Goal: Task Accomplishment & Management: Complete application form

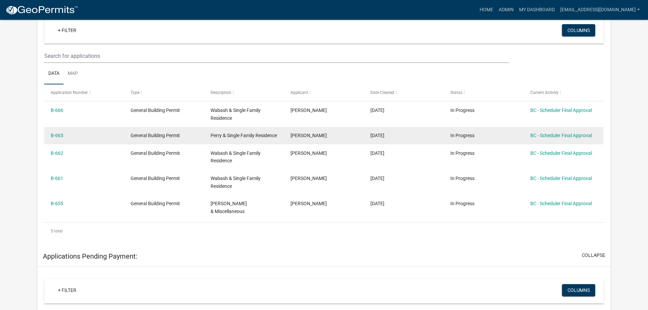
scroll to position [136, 0]
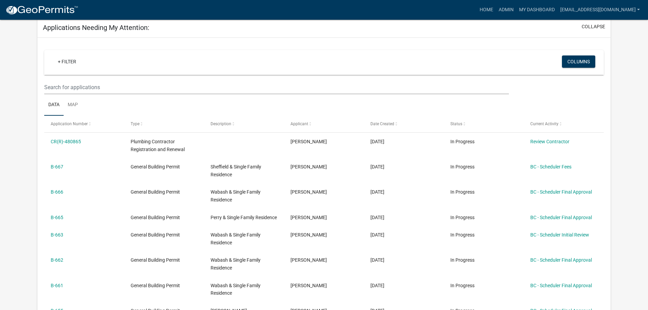
scroll to position [136, 0]
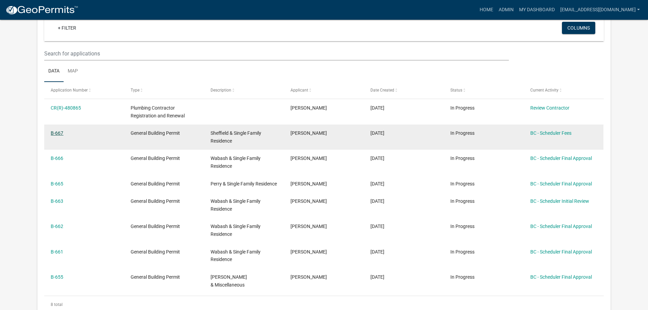
click at [56, 132] on link "B-667" at bounding box center [57, 132] width 13 height 5
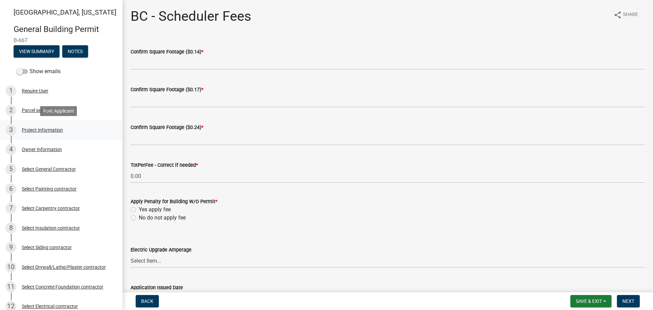
click at [44, 128] on div "Project Information" at bounding box center [42, 130] width 41 height 5
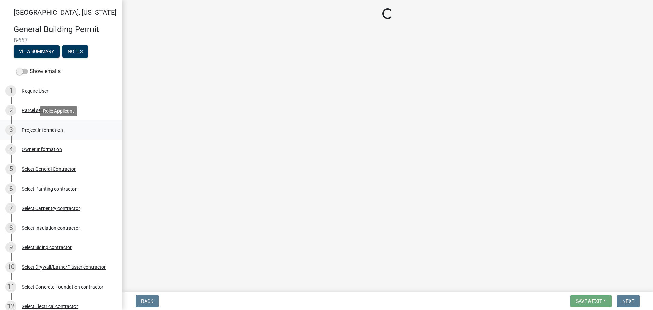
select select "d981393e-0f1e-4515-b265-f938ebd65115"
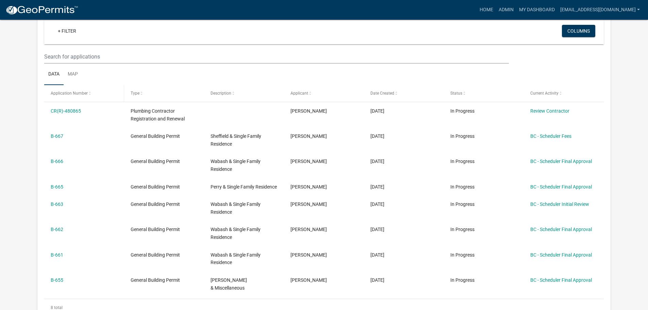
scroll to position [136, 0]
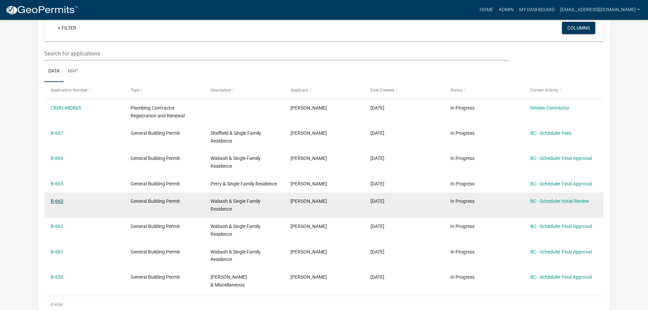
click at [57, 204] on link "B-663" at bounding box center [57, 200] width 13 height 5
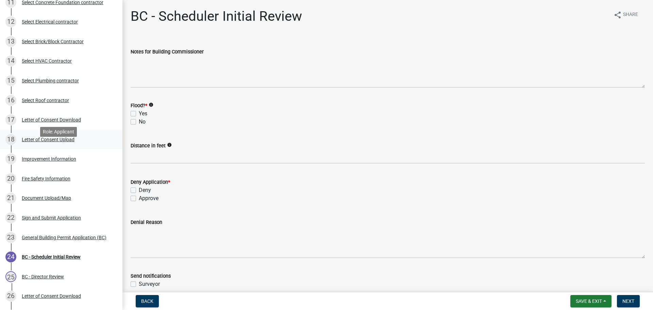
scroll to position [306, 0]
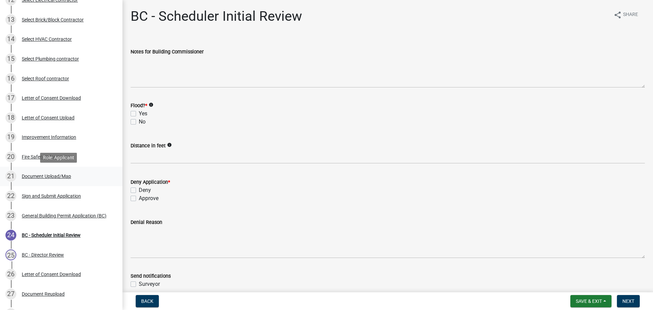
click at [48, 175] on div "Document Upload/Map" at bounding box center [46, 176] width 49 height 5
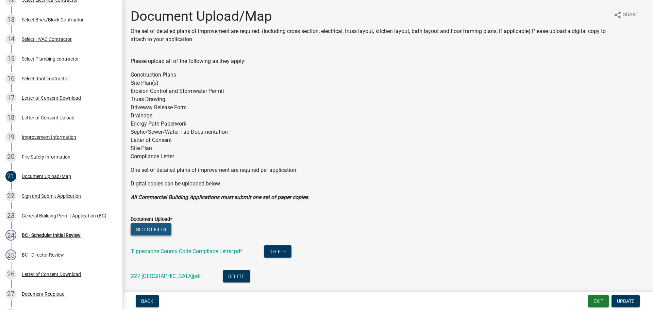
click at [159, 229] on button "Select files" at bounding box center [151, 229] width 41 height 12
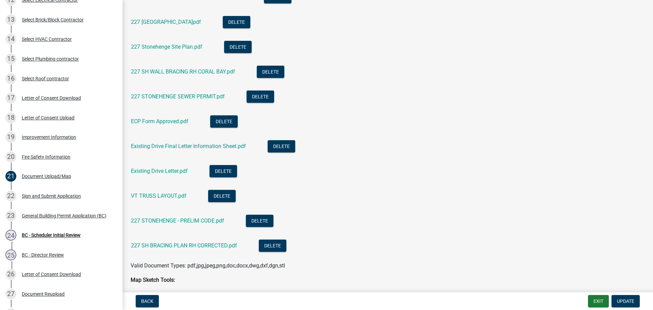
scroll to position [238, 0]
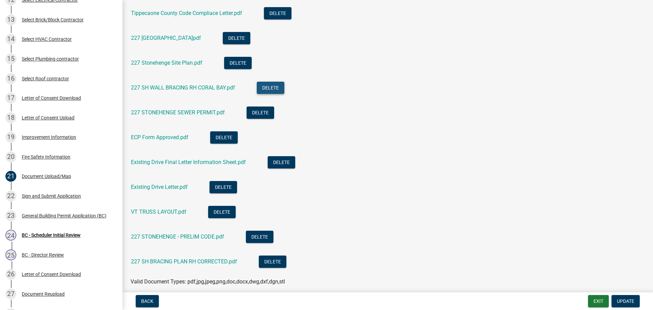
click at [270, 85] on button "Delete" at bounding box center [271, 88] width 28 height 12
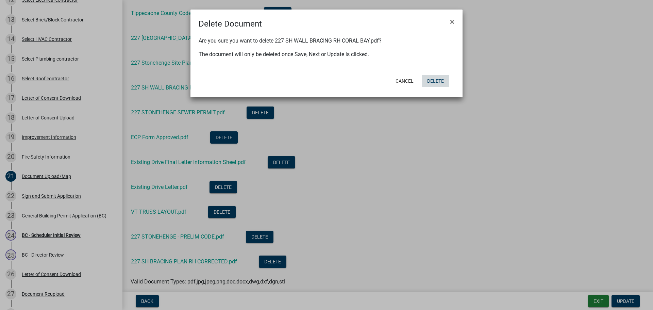
click at [432, 81] on button "Delete" at bounding box center [436, 81] width 28 height 12
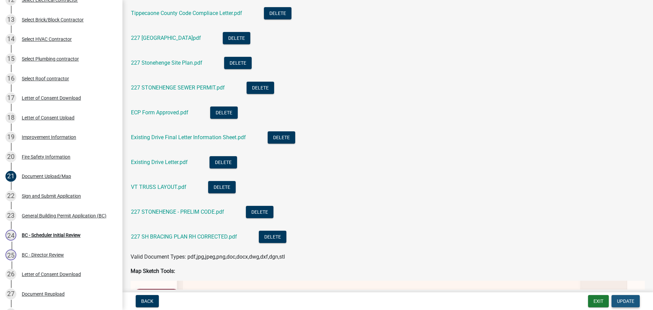
click at [632, 302] on span "Update" at bounding box center [625, 300] width 17 height 5
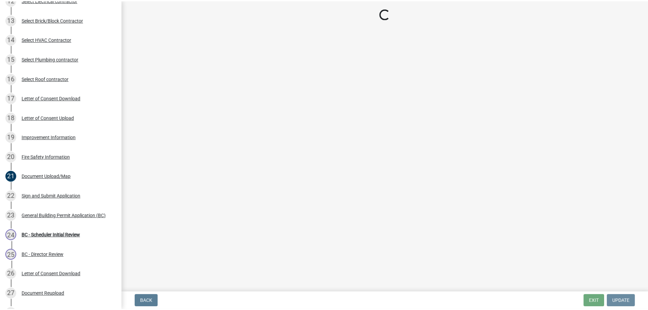
scroll to position [0, 0]
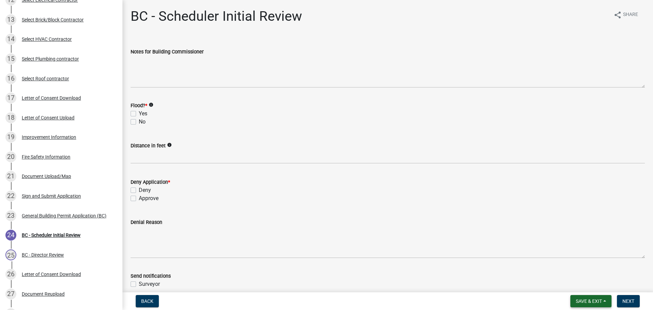
click at [604, 302] on button "Save & Exit" at bounding box center [591, 301] width 41 height 12
click at [575, 285] on button "Save & Exit" at bounding box center [584, 283] width 54 height 16
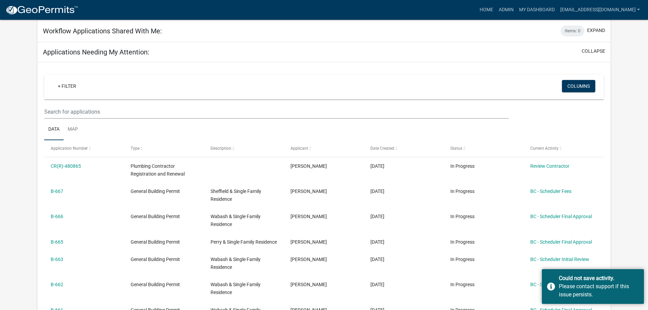
scroll to position [136, 0]
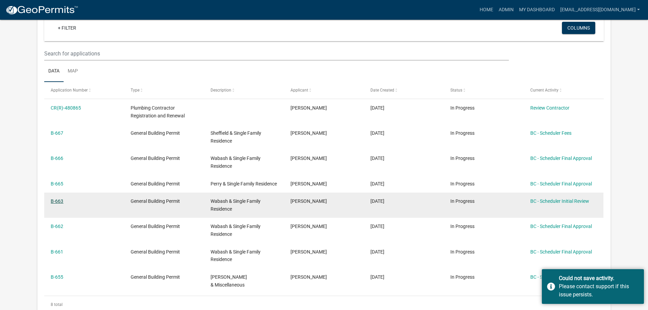
click at [57, 204] on link "B-663" at bounding box center [57, 200] width 13 height 5
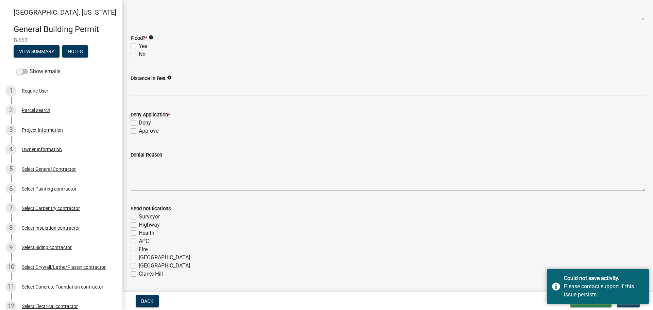
scroll to position [68, 0]
click at [139, 54] on label "No" at bounding box center [142, 54] width 7 height 8
click at [139, 54] on input "No" at bounding box center [141, 52] width 4 height 4
checkbox input "true"
checkbox input "false"
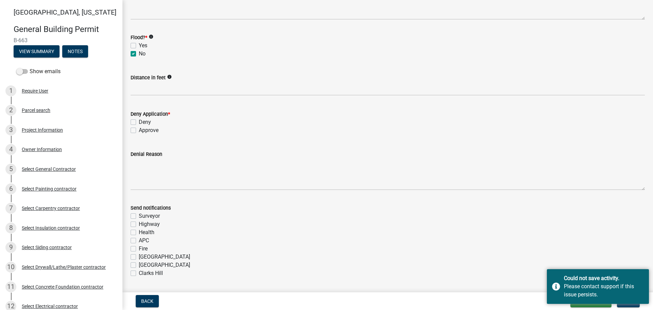
checkbox input "true"
click at [139, 130] on label "Approve" at bounding box center [149, 130] width 20 height 8
click at [139, 130] on input "Approve" at bounding box center [141, 128] width 4 height 4
checkbox input "true"
checkbox input "false"
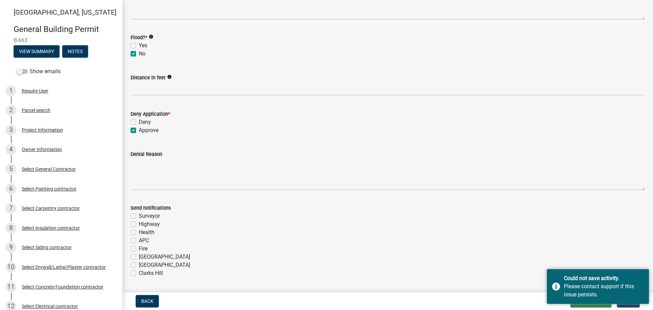
checkbox input "true"
click at [139, 249] on label "Fire" at bounding box center [143, 249] width 9 height 8
click at [139, 249] on input "Fire" at bounding box center [141, 247] width 4 height 4
checkbox input "true"
checkbox input "false"
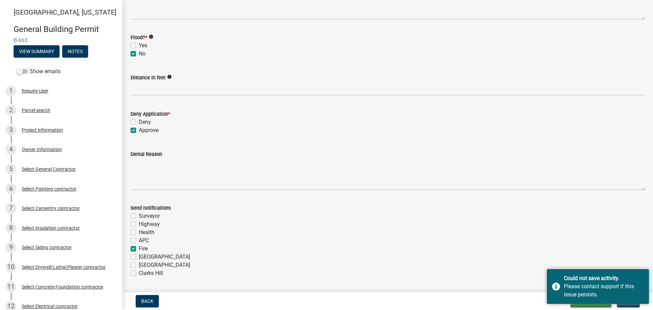
checkbox input "false"
checkbox input "true"
checkbox input "false"
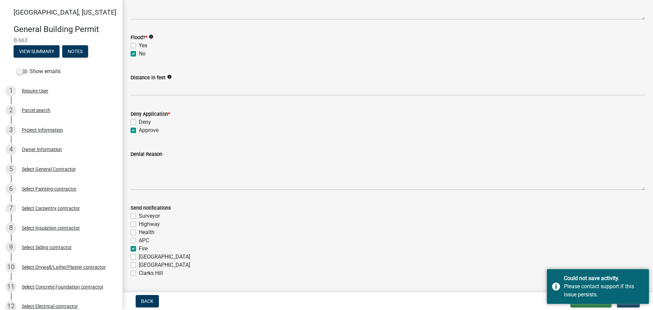
checkbox input "false"
click at [630, 282] on div "Please contact support if this issue persists." at bounding box center [604, 290] width 80 height 16
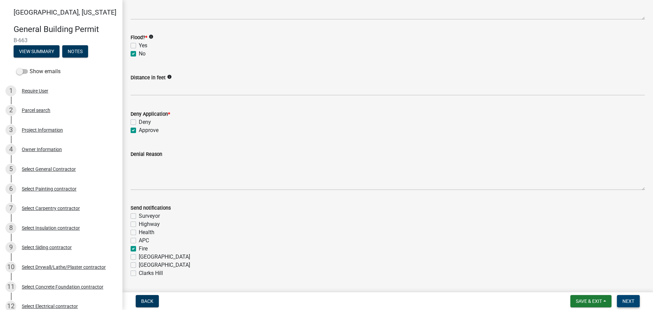
click at [630, 304] on span "Next" at bounding box center [629, 300] width 12 height 5
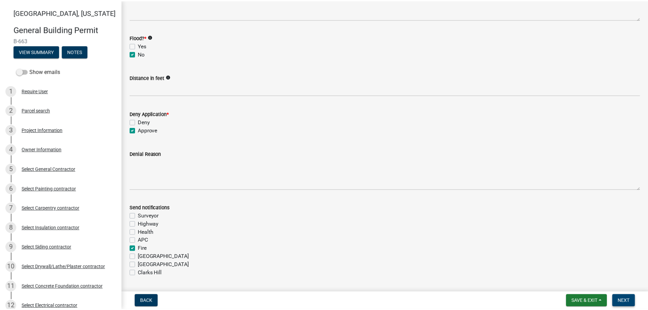
scroll to position [0, 0]
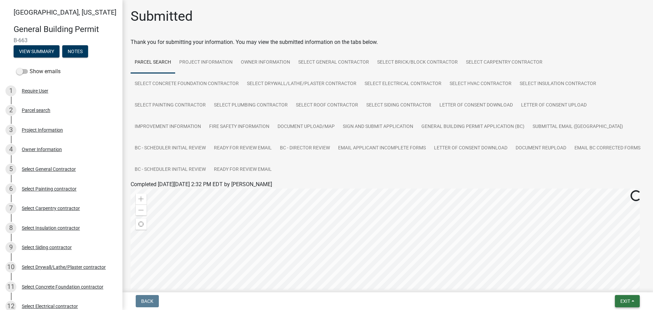
click at [628, 304] on span "Exit" at bounding box center [626, 300] width 10 height 5
click at [618, 285] on button "Save & Exit" at bounding box center [613, 283] width 54 height 16
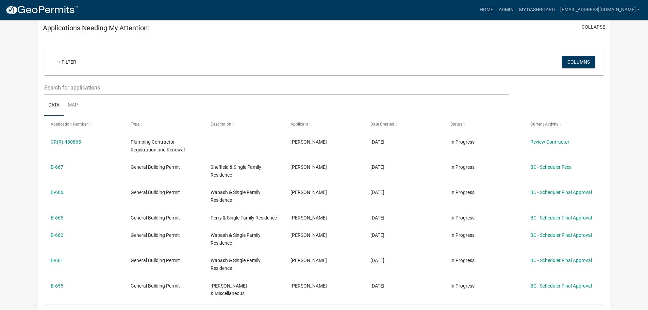
scroll to position [136, 0]
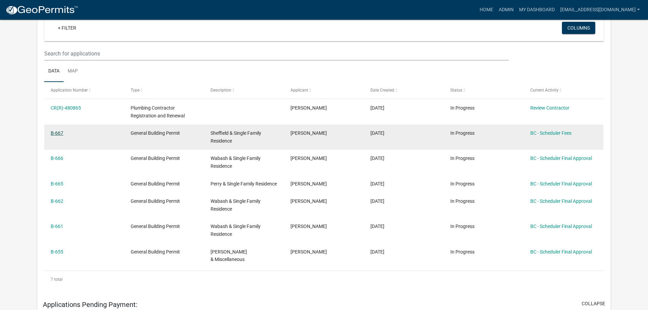
click at [57, 133] on link "B-667" at bounding box center [57, 132] width 13 height 5
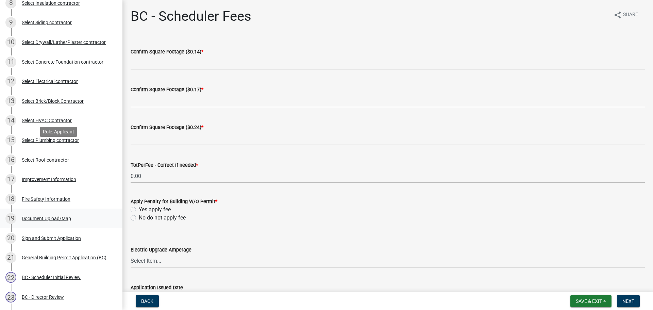
scroll to position [238, 0]
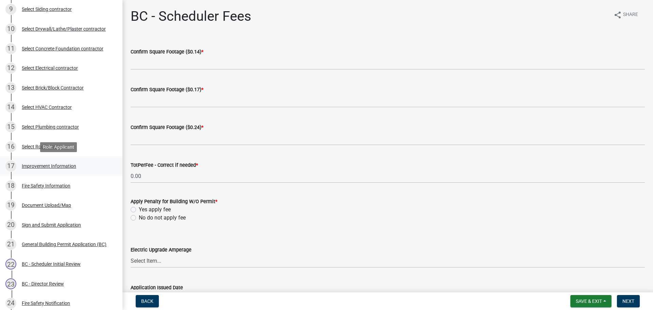
click at [37, 164] on div "Improvement Information" at bounding box center [49, 166] width 54 height 5
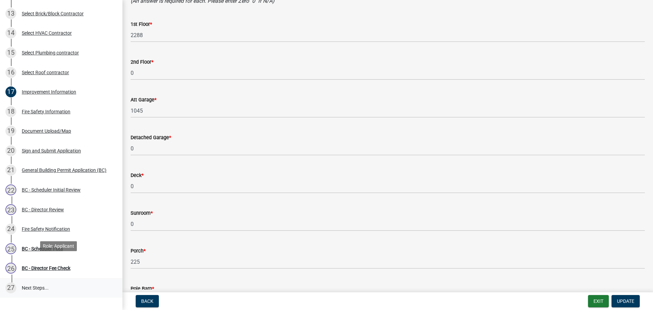
scroll to position [363, 0]
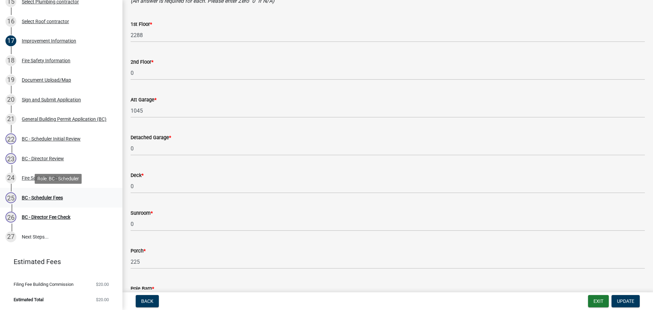
click at [39, 195] on div "BC - Scheduler Fees" at bounding box center [42, 197] width 41 height 5
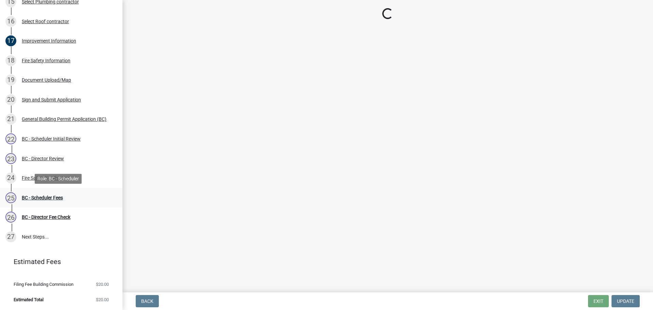
scroll to position [0, 0]
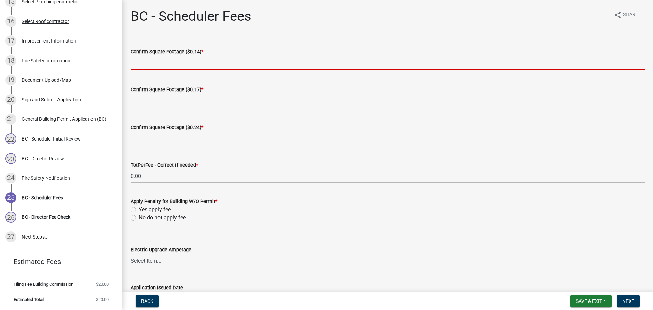
click at [184, 63] on input "text" at bounding box center [388, 63] width 515 height 14
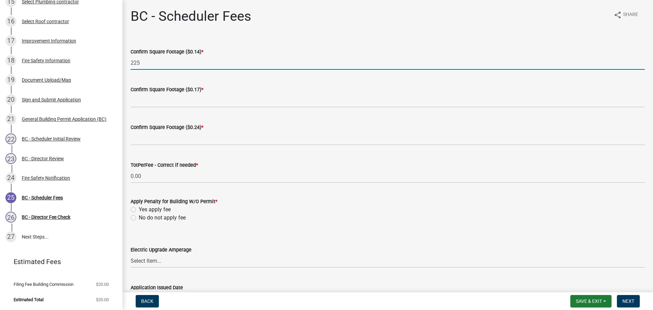
type input "225"
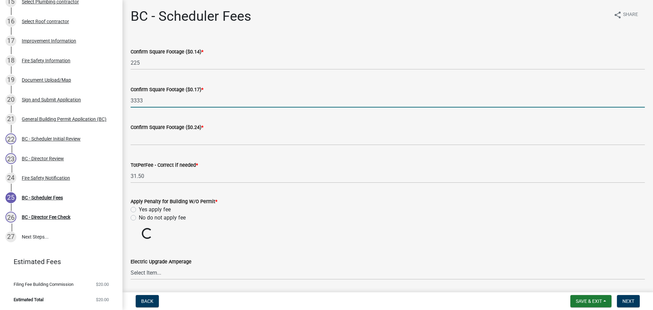
type input "3333"
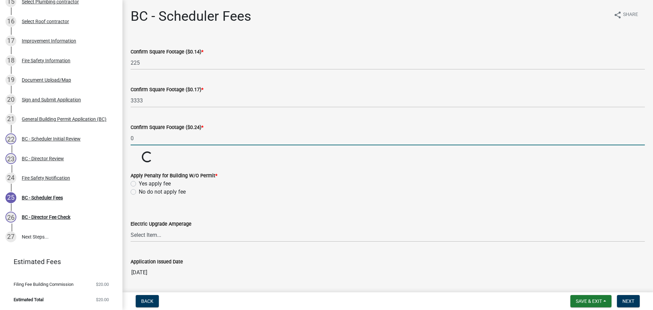
type input "0"
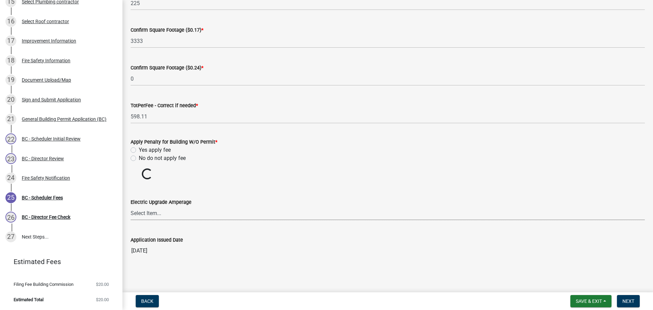
scroll to position [60, 0]
click at [139, 158] on label "No do not apply fee" at bounding box center [162, 158] width 47 height 8
click at [139, 158] on input "No do not apply fee" at bounding box center [141, 156] width 4 height 4
radio input "true"
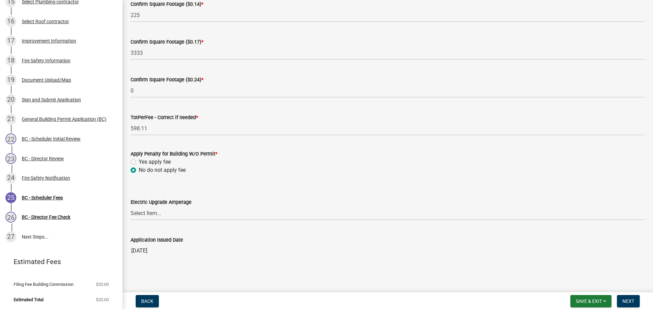
scroll to position [48, 0]
click at [638, 300] on button "Next" at bounding box center [628, 301] width 23 height 12
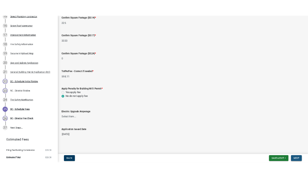
scroll to position [0, 0]
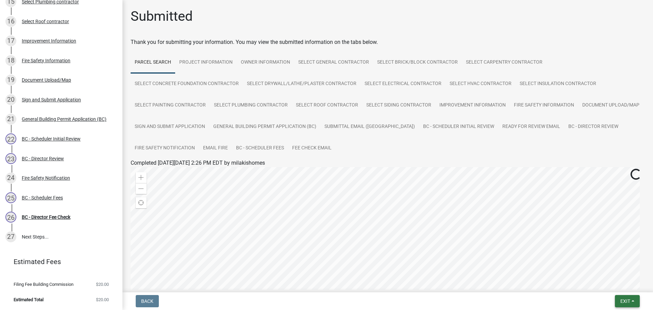
click at [634, 300] on button "Exit" at bounding box center [627, 301] width 25 height 12
click at [628, 286] on button "Save & Exit" at bounding box center [613, 283] width 54 height 16
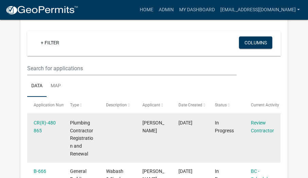
scroll to position [136, 0]
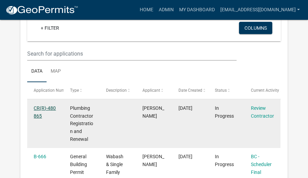
click at [44, 110] on link "CR(R)-480865" at bounding box center [45, 111] width 22 height 13
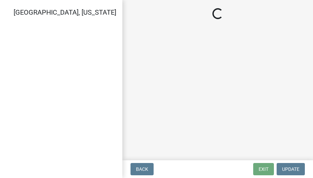
click at [44, 110] on div "[GEOGRAPHIC_DATA], [US_STATE]" at bounding box center [61, 89] width 123 height 178
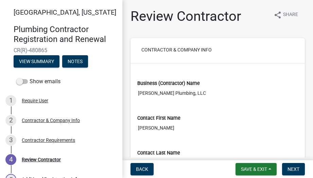
drag, startPoint x: 264, startPoint y: 50, endPoint x: 273, endPoint y: 24, distance: 27.1
click at [264, 50] on h5 "Contractor & Company Info" at bounding box center [218, 51] width 164 height 14
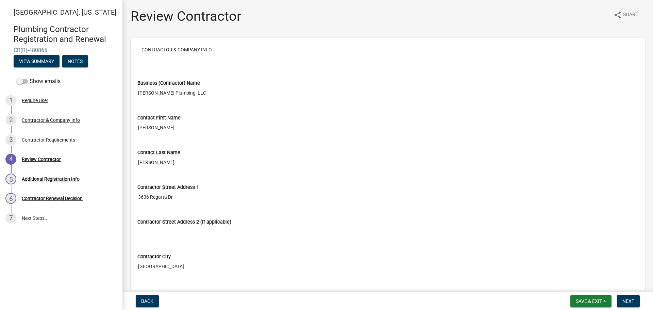
scroll to position [34, 0]
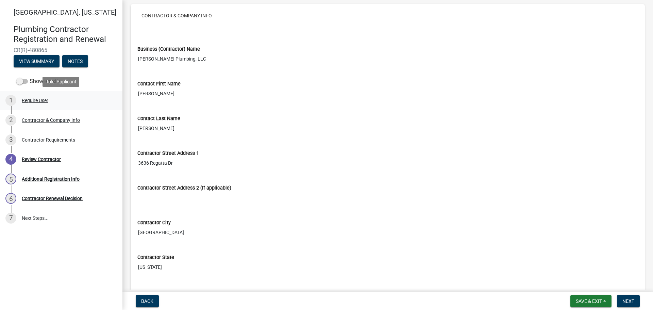
click at [33, 99] on div "Require User" at bounding box center [35, 100] width 27 height 5
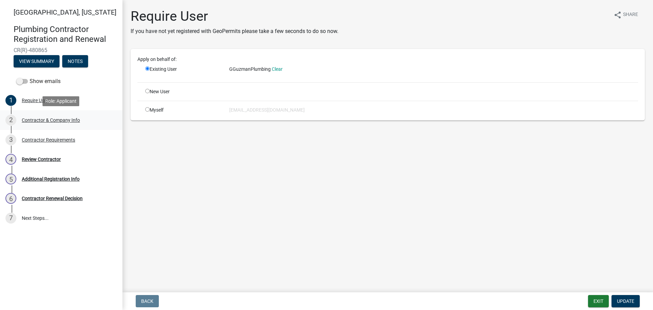
click at [33, 119] on div "Contractor & Company Info" at bounding box center [51, 120] width 58 height 5
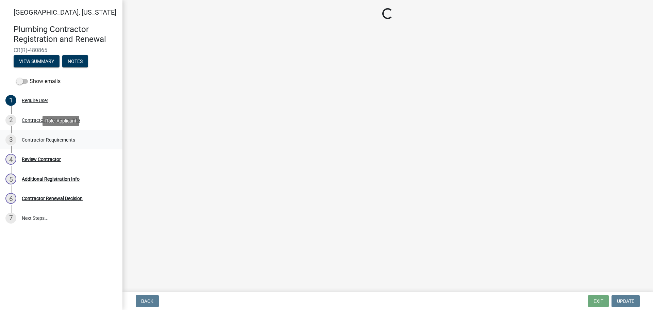
select select "IN"
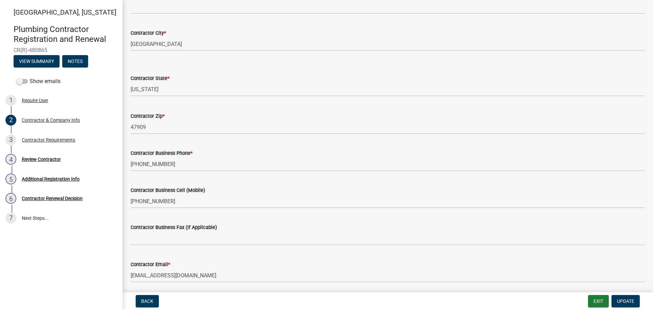
scroll to position [229, 0]
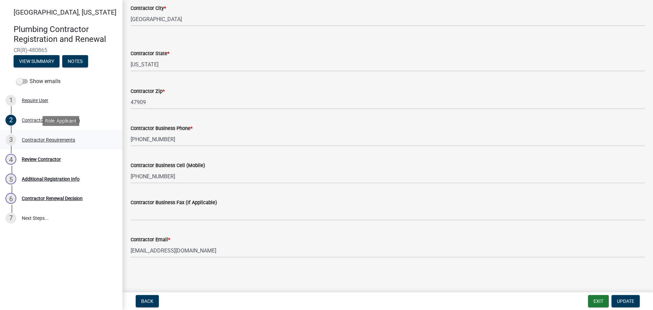
click at [34, 137] on div "Contractor Requirements" at bounding box center [48, 139] width 53 height 5
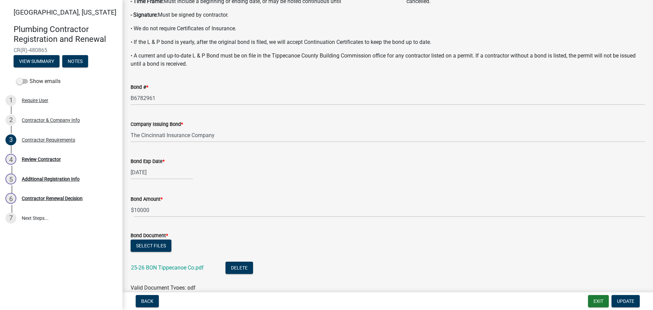
scroll to position [170, 0]
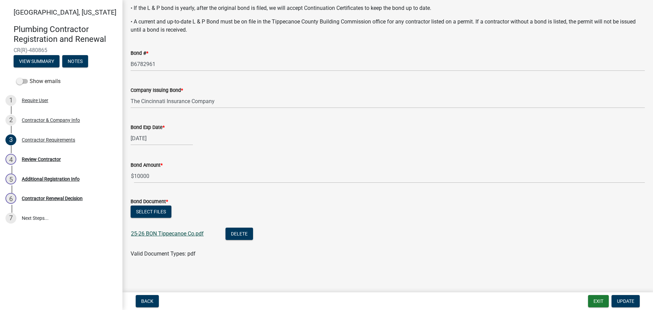
click at [165, 234] on link "25-26 BON Tippecanoe Co.pdf" at bounding box center [167, 233] width 73 height 6
click at [627, 301] on span "Update" at bounding box center [625, 300] width 17 height 5
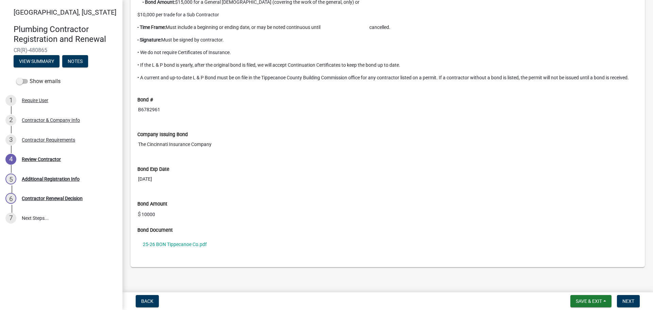
scroll to position [606, 0]
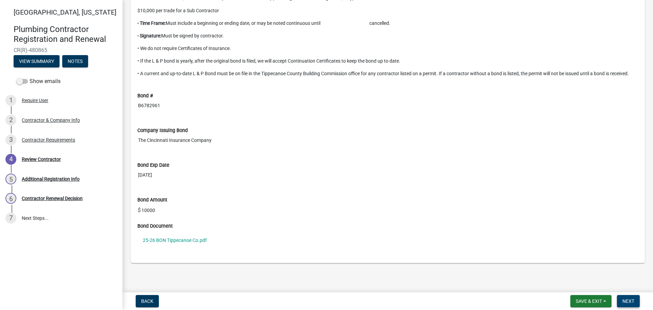
click at [628, 301] on span "Next" at bounding box center [629, 300] width 12 height 5
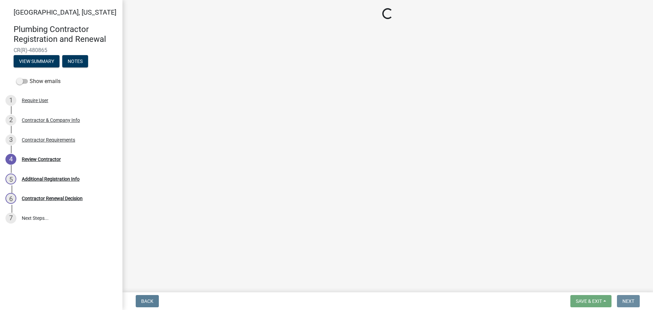
scroll to position [0, 0]
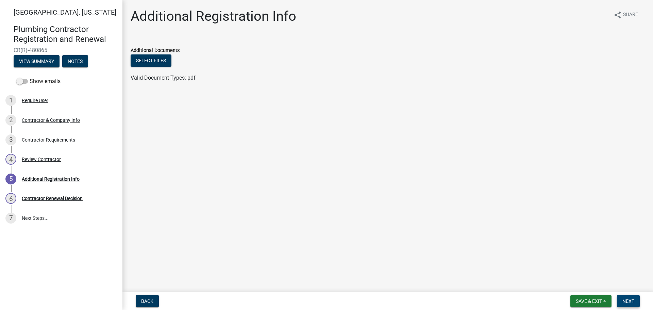
click at [630, 300] on span "Next" at bounding box center [629, 300] width 12 height 5
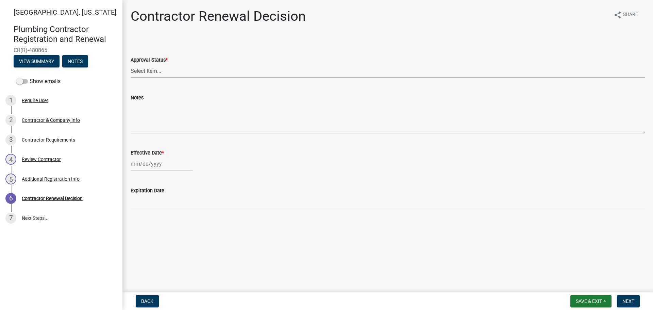
click at [187, 74] on select "Select Item... Approved Denied" at bounding box center [388, 71] width 515 height 14
click at [131, 64] on select "Select Item... Approved Denied" at bounding box center [388, 71] width 515 height 14
select select "30db8998-795d-4bbe-8e49-f1ade8865815"
select select "9"
select select "2025"
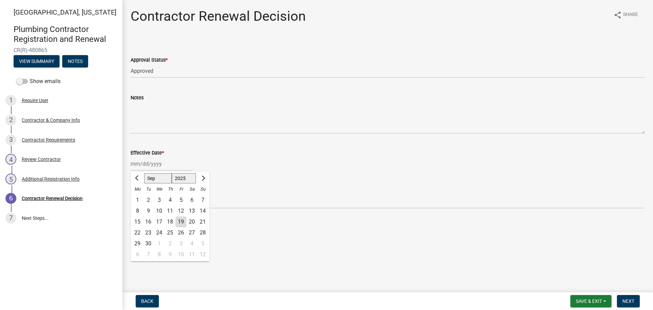
drag, startPoint x: 131, startPoint y: 163, endPoint x: 143, endPoint y: 164, distance: 12.0
click at [143, 164] on input "Effective Date *" at bounding box center [162, 164] width 62 height 14
click at [183, 219] on div "19" at bounding box center [181, 221] width 11 height 11
type input "[DATE]"
click at [163, 163] on div "[DATE]" at bounding box center [162, 164] width 62 height 14
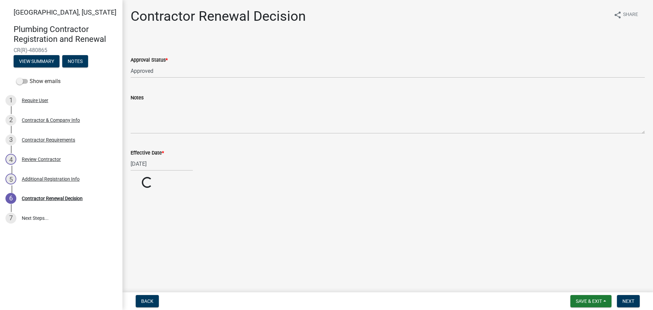
select select "9"
select select "2025"
click at [163, 163] on input "[DATE]" at bounding box center [162, 164] width 62 height 14
type input "[DATE]"
click at [230, 182] on div "Expiration Date [DATE]" at bounding box center [388, 193] width 515 height 32
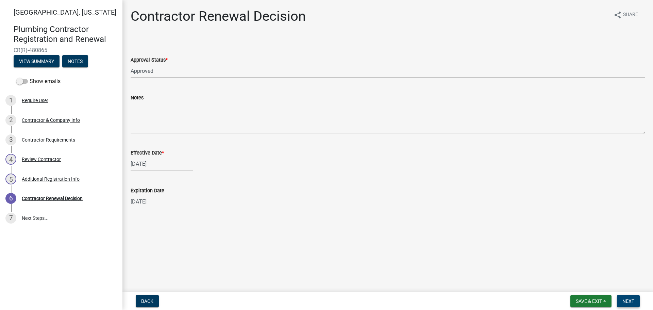
click at [629, 302] on span "Next" at bounding box center [629, 300] width 12 height 5
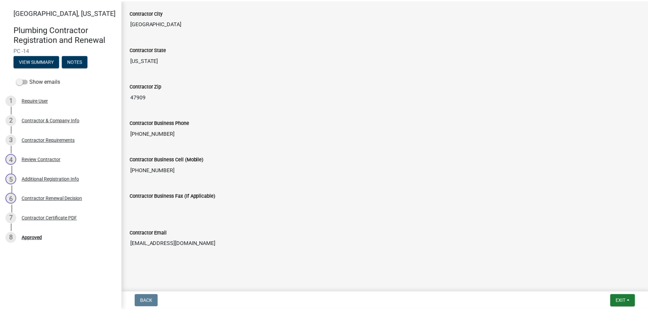
scroll to position [289, 0]
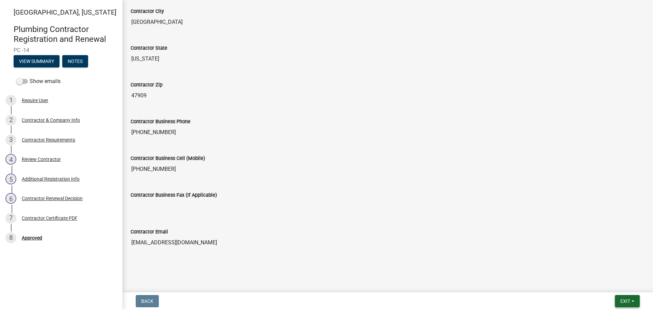
click at [633, 300] on button "Exit" at bounding box center [627, 301] width 25 height 12
click at [623, 285] on button "Save & Exit" at bounding box center [613, 283] width 54 height 16
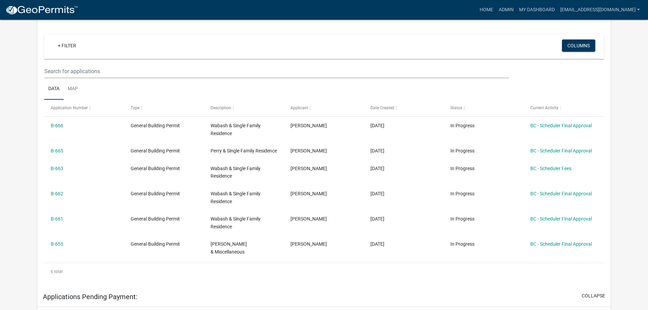
scroll to position [136, 0]
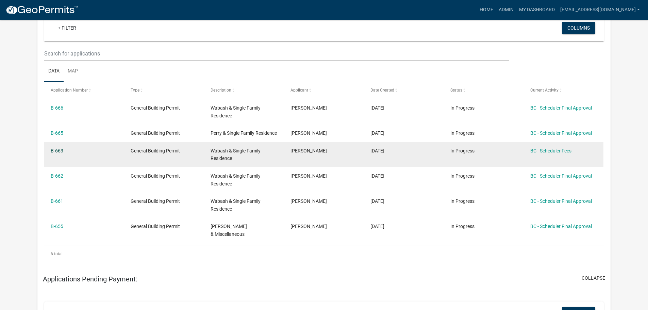
click at [61, 153] on link "B-663" at bounding box center [57, 150] width 13 height 5
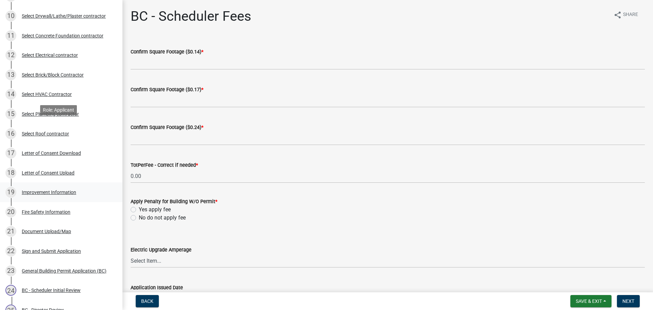
scroll to position [272, 0]
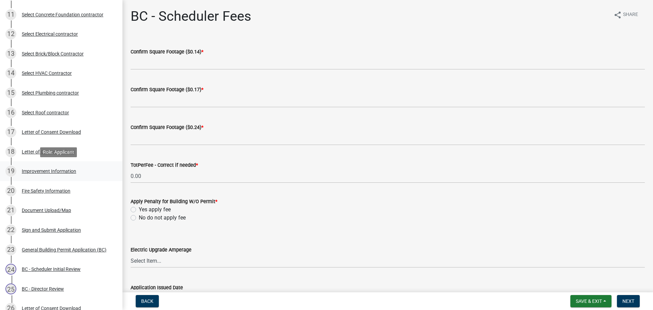
click at [50, 169] on div "Improvement Information" at bounding box center [49, 171] width 54 height 5
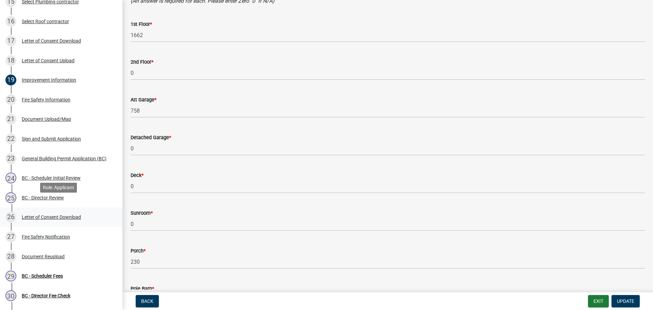
scroll to position [374, 0]
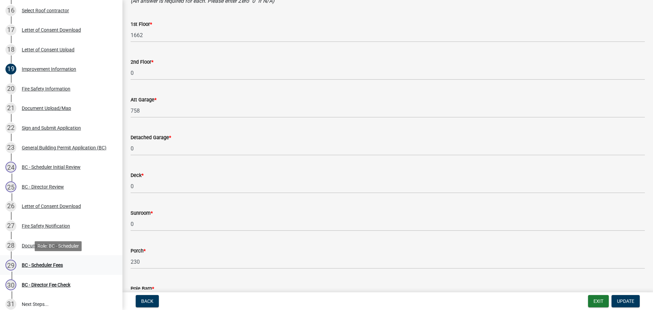
click at [42, 262] on div "[DATE] - Scheduler Fees" at bounding box center [58, 265] width 106 height 11
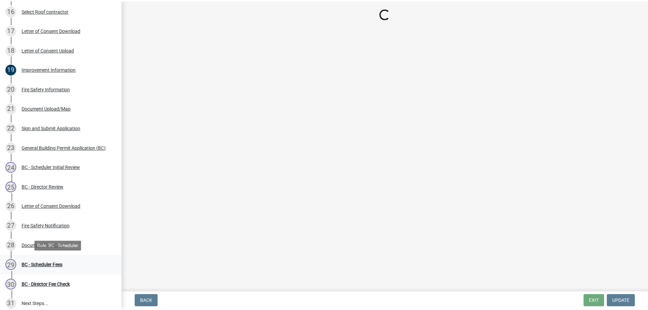
scroll to position [0, 0]
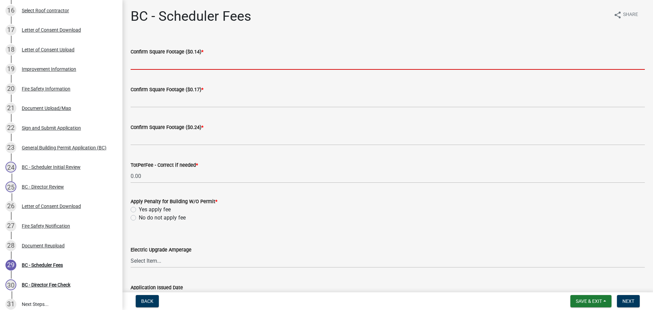
click at [154, 68] on input "text" at bounding box center [388, 63] width 515 height 14
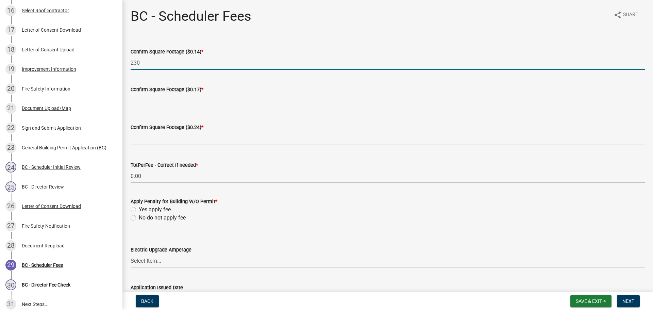
type input "230"
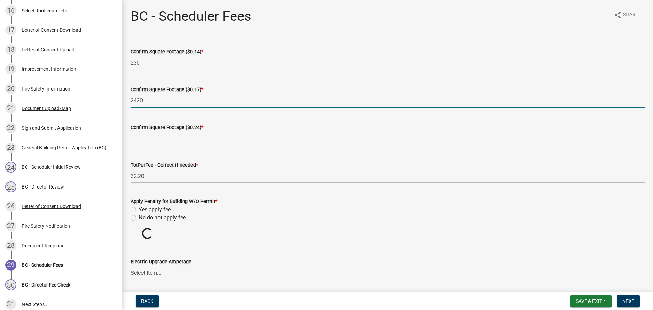
type input "2420"
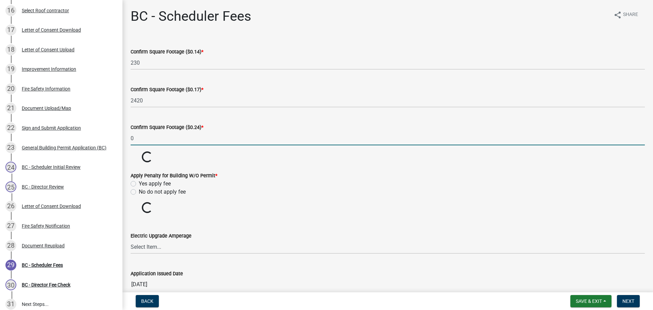
type input "0"
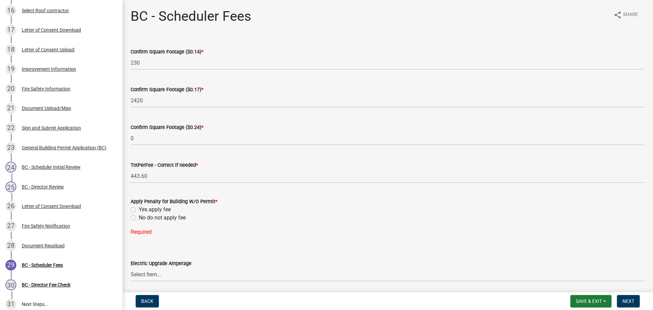
click at [139, 218] on label "No do not apply fee" at bounding box center [162, 218] width 47 height 8
click at [139, 218] on input "No do not apply fee" at bounding box center [141, 216] width 4 height 4
radio input "true"
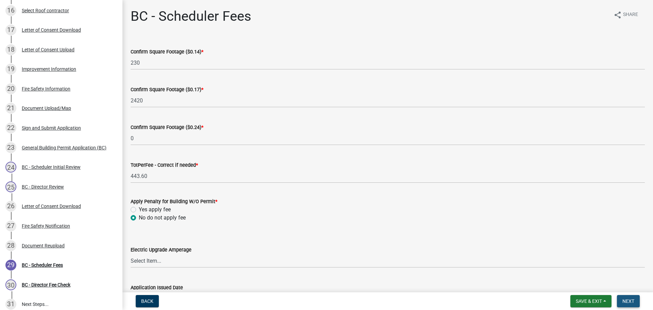
click at [633, 300] on span "Next" at bounding box center [629, 300] width 12 height 5
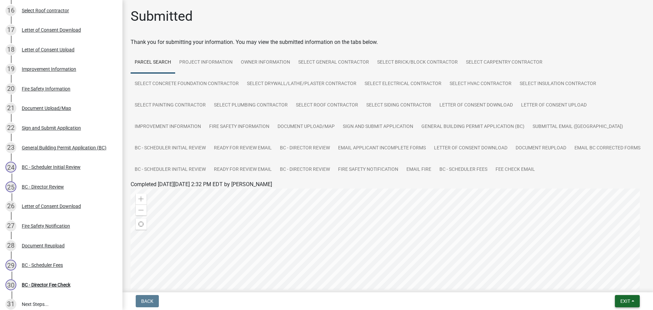
click at [633, 303] on button "Exit" at bounding box center [627, 301] width 25 height 12
click at [620, 285] on button "Save & Exit" at bounding box center [613, 283] width 54 height 16
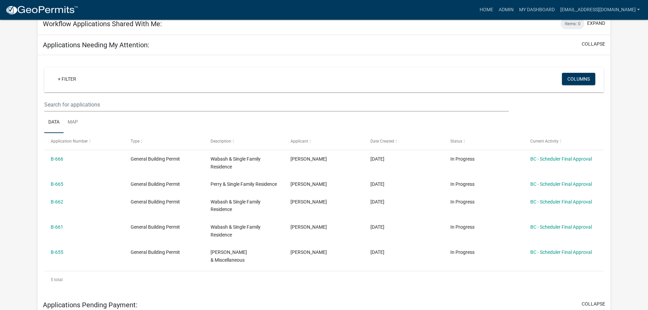
scroll to position [102, 0]
